Goal: Task Accomplishment & Management: Use online tool/utility

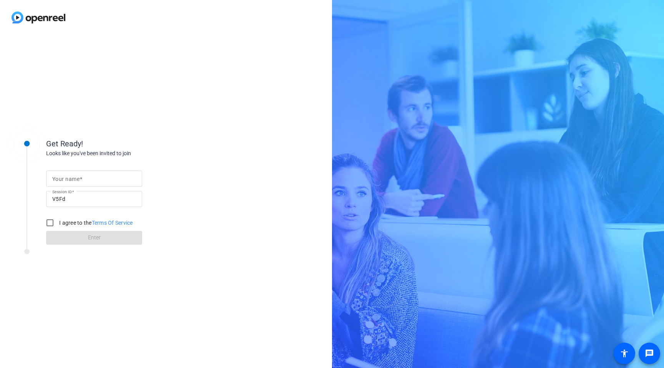
click at [188, 106] on div "Get Ready! Looks like you've been invited to join Your name Session ID V5Fd I a…" at bounding box center [166, 201] width 332 height 333
click at [93, 179] on input "Your name" at bounding box center [94, 178] width 84 height 9
type input "[PERSON_NAME]"
click at [86, 222] on label "I agree to the Terms Of Service" at bounding box center [95, 223] width 75 height 8
click at [58, 222] on input "I agree to the Terms Of Service" at bounding box center [49, 222] width 15 height 15
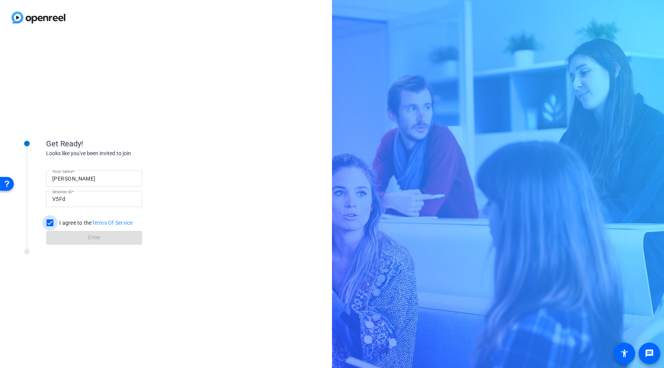
checkbox input "true"
click at [86, 238] on span at bounding box center [94, 238] width 96 height 18
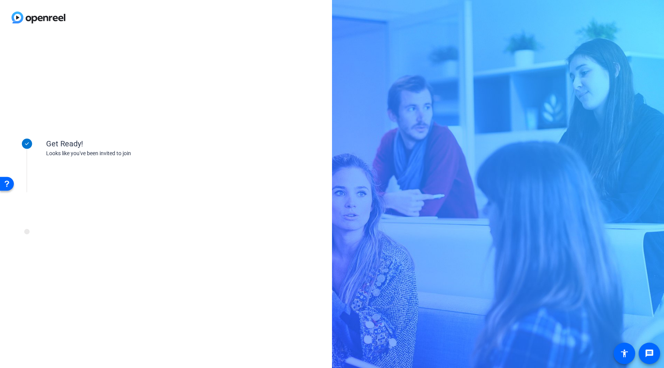
click at [317, 103] on div "Get Ready! Looks like you've been invited to join" at bounding box center [166, 201] width 332 height 333
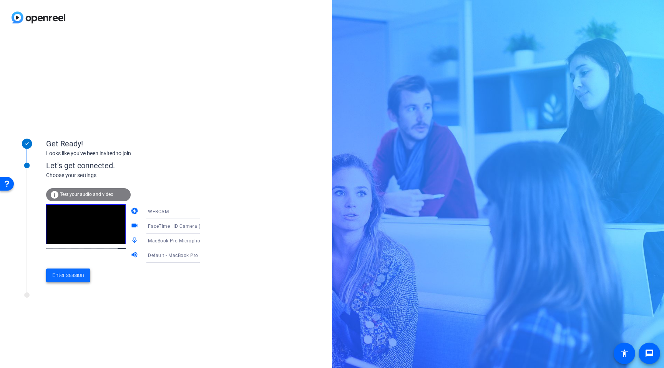
click at [59, 270] on span at bounding box center [68, 275] width 44 height 18
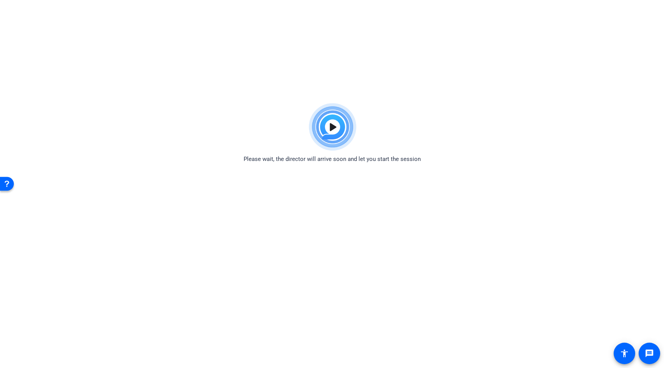
click at [407, 49] on html "Accessibility Screen-Reader Guide, Feedback, and Issue Reporting | New window P…" at bounding box center [332, 184] width 664 height 368
click at [404, 81] on html "Accessibility Screen-Reader Guide, Feedback, and Issue Reporting | New window P…" at bounding box center [332, 184] width 664 height 368
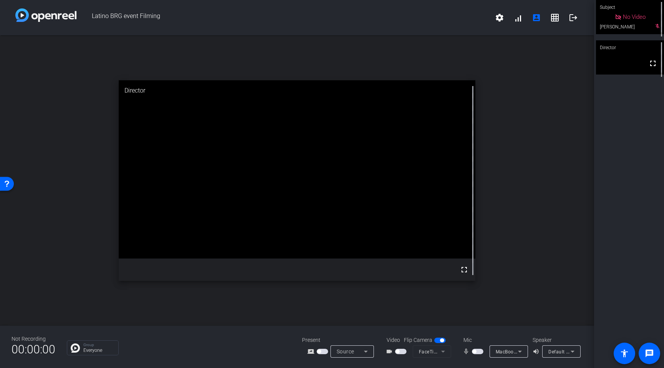
click at [384, 158] on video at bounding box center [297, 169] width 357 height 178
click at [572, 166] on div "open_in_new Director fullscreen" at bounding box center [297, 180] width 594 height 291
click at [508, 20] on span at bounding box center [500, 17] width 18 height 18
click at [496, 185] on div at bounding box center [332, 184] width 664 height 368
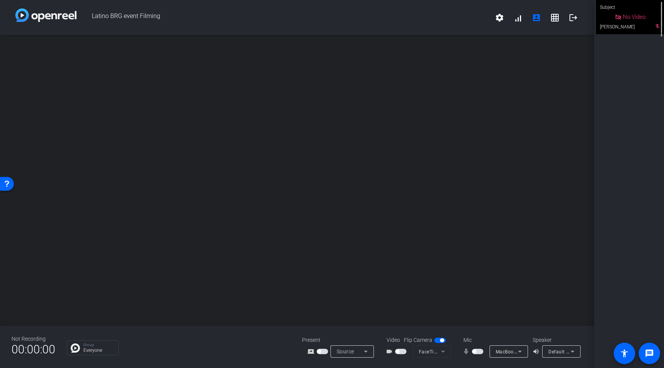
click at [449, 215] on div "open_in_new" at bounding box center [297, 180] width 594 height 291
click at [494, 23] on span at bounding box center [500, 17] width 18 height 18
click at [425, 72] on div at bounding box center [332, 184] width 664 height 368
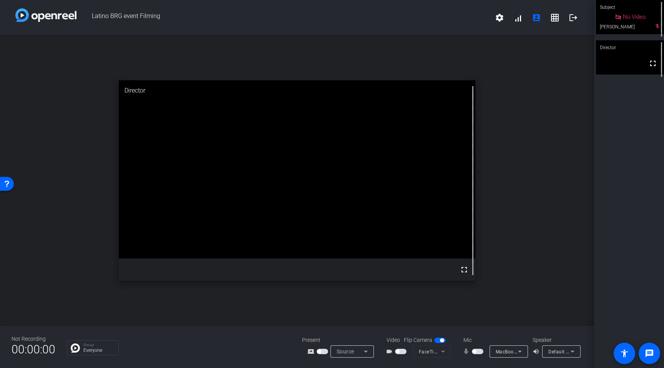
click at [656, 32] on div "No Video" at bounding box center [630, 17] width 68 height 34
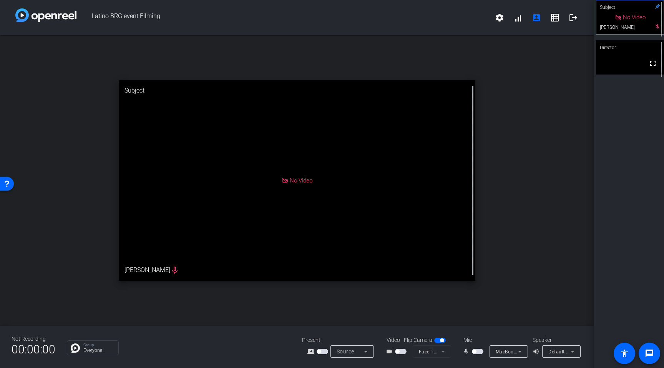
click at [659, 32] on div "No Video" at bounding box center [630, 17] width 67 height 34
click at [491, 353] on div "MacBook Pro Microphone (Built-in)" at bounding box center [509, 352] width 38 height 12
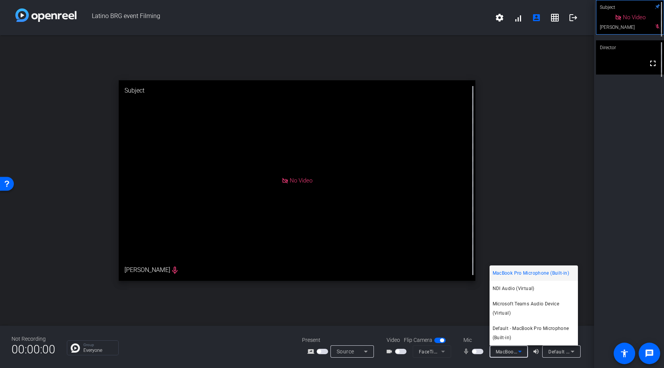
click at [496, 354] on div at bounding box center [332, 184] width 664 height 368
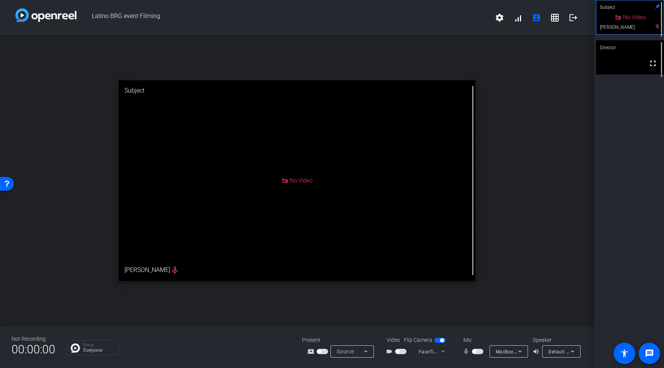
click at [467, 353] on mat-icon "mic_none" at bounding box center [467, 351] width 9 height 9
click at [478, 354] on span "button" at bounding box center [478, 351] width 12 height 5
click at [549, 347] on mat-select "Default - MacBook Pro Speakers (Built-in)" at bounding box center [562, 352] width 26 height 10
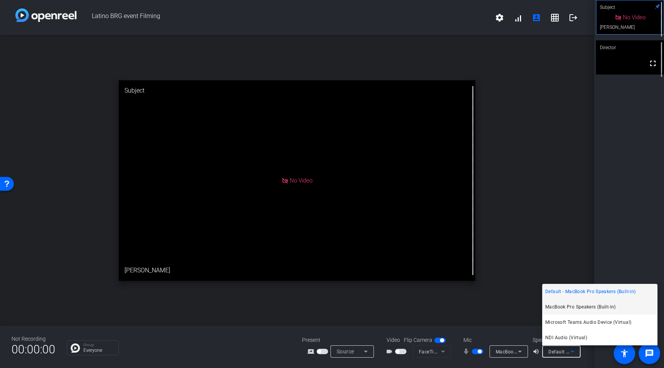
click at [0, 0] on span "MacBook Pro Speakers (Built-in)" at bounding box center [0, 0] width 0 height 0
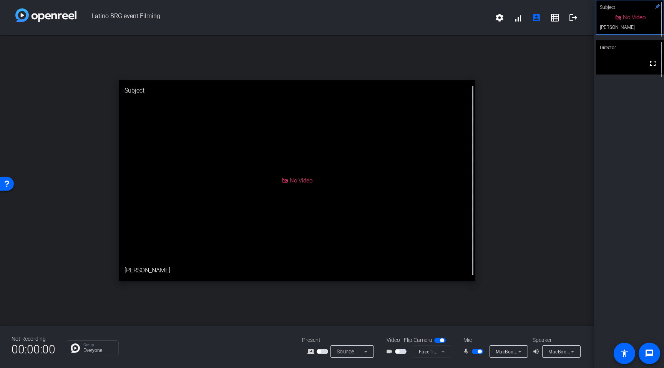
click at [529, 245] on div "open_in_new Subject No Video [PERSON_NAME]" at bounding box center [297, 180] width 594 height 291
click at [520, 236] on div "open_in_new Subject No Video [PERSON_NAME]" at bounding box center [297, 180] width 594 height 291
click at [441, 230] on div "No Video" at bounding box center [297, 180] width 357 height 201
click at [399, 351] on span "button" at bounding box center [398, 352] width 4 height 4
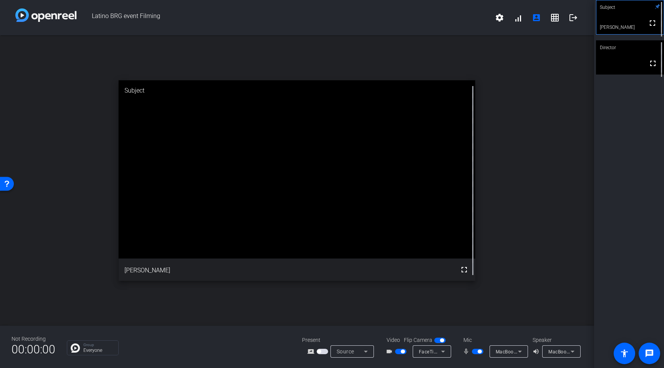
click at [468, 302] on div "open_in_new Subject fullscreen [PERSON_NAME]" at bounding box center [297, 180] width 594 height 291
